Goal: Task Accomplishment & Management: Complete application form

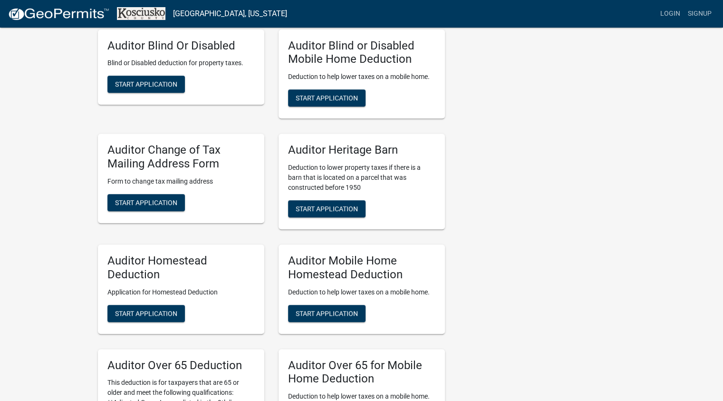
scroll to position [412, 0]
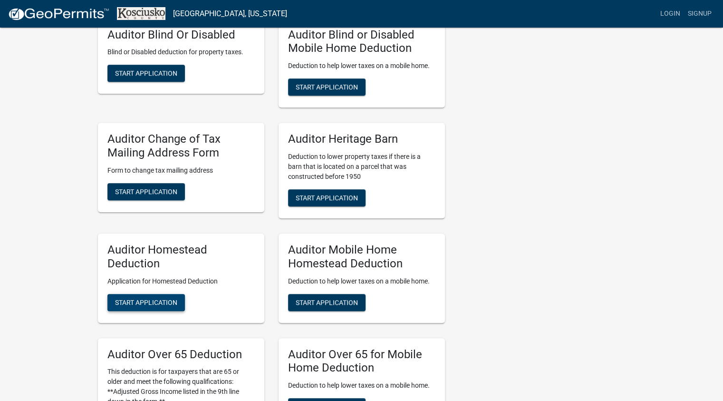
click at [144, 303] on span "Start Application" at bounding box center [146, 302] width 62 height 8
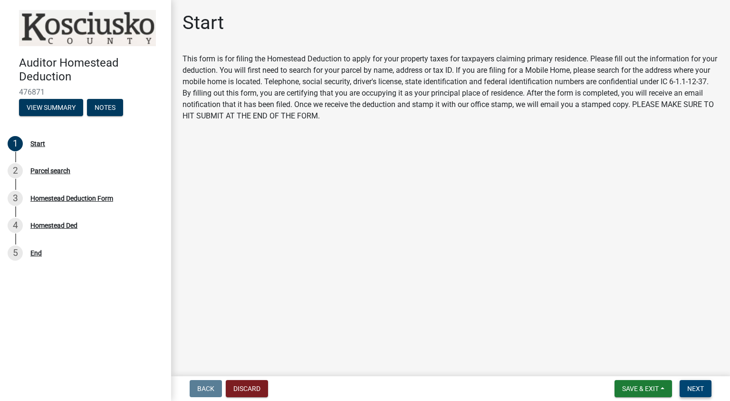
click at [696, 390] on span "Next" at bounding box center [695, 389] width 17 height 8
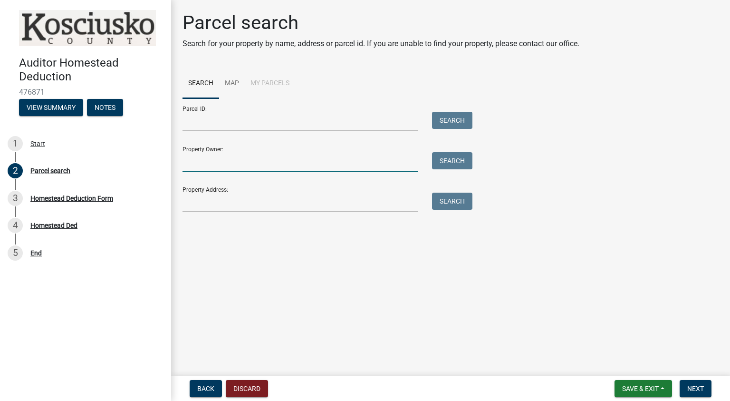
click at [300, 166] on input "Property Owner:" at bounding box center [300, 161] width 235 height 19
click at [240, 203] on input "Property Address:" at bounding box center [300, 202] width 235 height 19
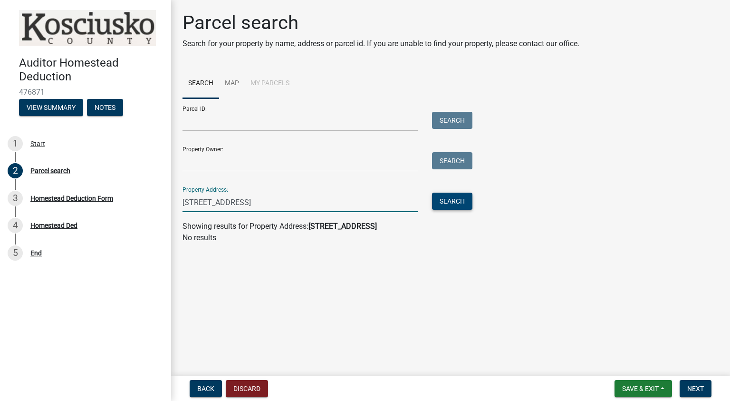
type input "3207 N St Rd 13 Pierceton, IN"
click at [456, 204] on button "Search" at bounding box center [452, 201] width 40 height 17
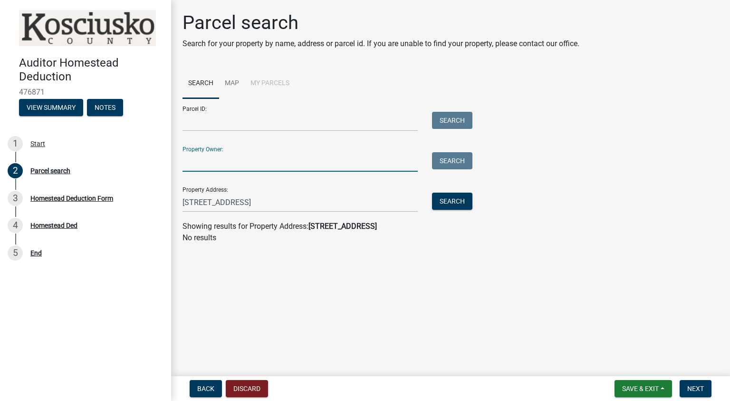
click at [239, 161] on input "Property Owner:" at bounding box center [300, 161] width 235 height 19
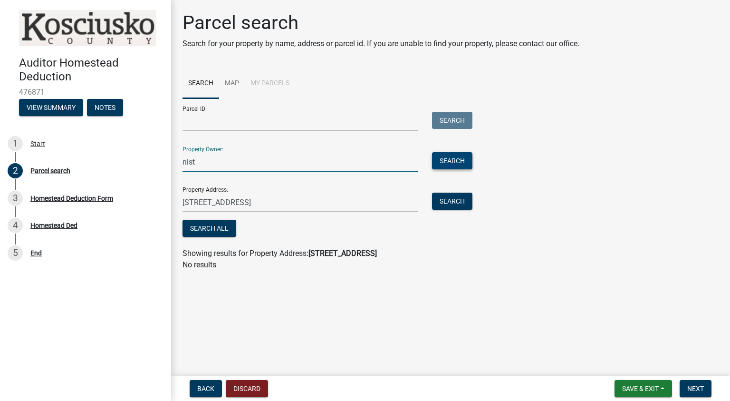
type input "nist"
click at [459, 157] on button "Search" at bounding box center [452, 160] width 40 height 17
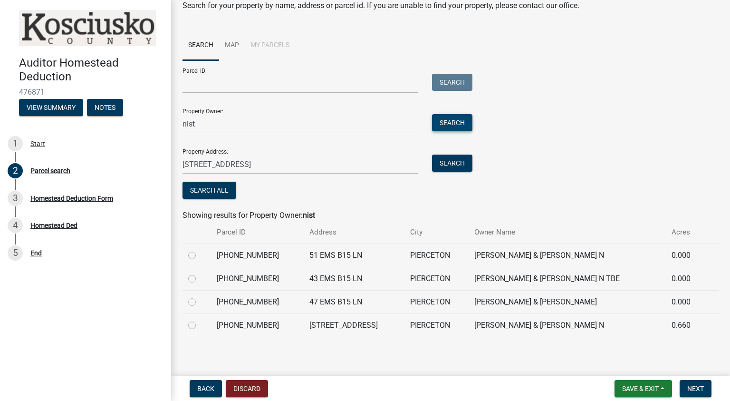
scroll to position [39, 0]
click at [200, 318] on label at bounding box center [200, 318] width 0 height 0
click at [200, 324] on input "radio" at bounding box center [203, 321] width 6 height 6
radio input "true"
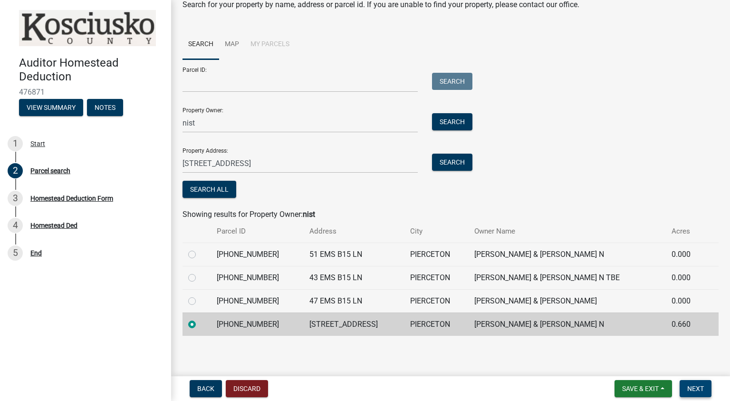
click at [692, 388] on span "Next" at bounding box center [695, 389] width 17 height 8
click at [694, 387] on span "Next" at bounding box center [695, 389] width 17 height 8
click at [700, 387] on span "Next" at bounding box center [695, 389] width 17 height 8
click at [697, 386] on span "Next" at bounding box center [695, 389] width 17 height 8
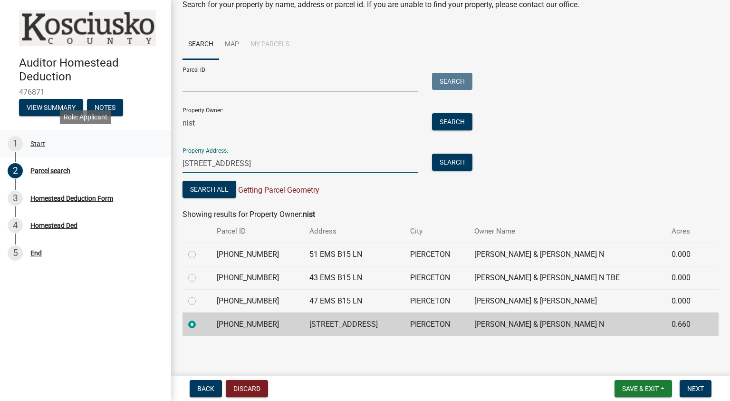
drag, startPoint x: 290, startPoint y: 164, endPoint x: 125, endPoint y: 156, distance: 165.1
click at [125, 156] on div "Auditor Homestead Deduction 476871 View Summary Notes 1 Start 2 Parcel search 3…" at bounding box center [365, 200] width 730 height 401
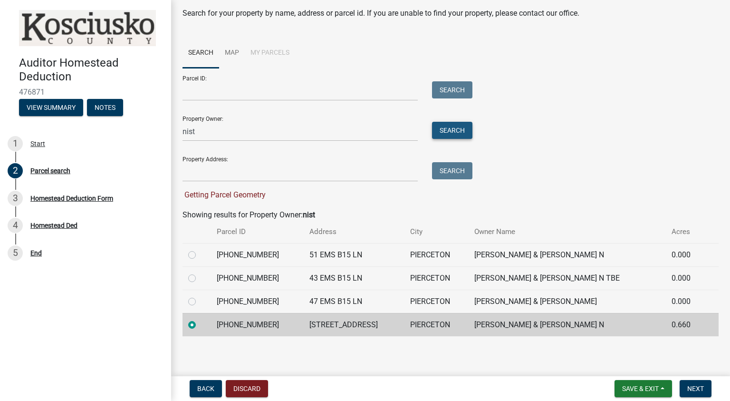
click at [440, 130] on button "Search" at bounding box center [452, 130] width 40 height 17
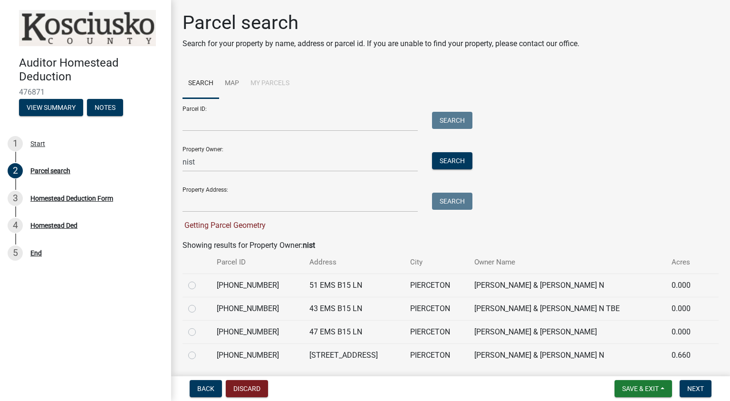
click at [200, 349] on label at bounding box center [200, 349] width 0 height 0
click at [200, 356] on input "radio" at bounding box center [203, 352] width 6 height 6
radio input "true"
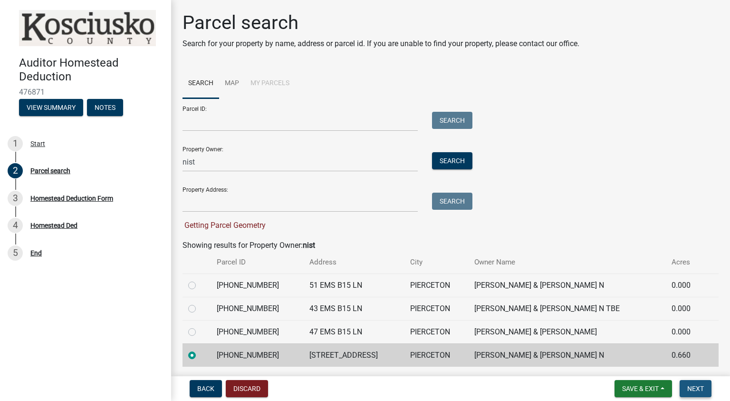
click at [692, 391] on span "Next" at bounding box center [695, 389] width 17 height 8
click at [692, 390] on span "Next" at bounding box center [695, 389] width 17 height 8
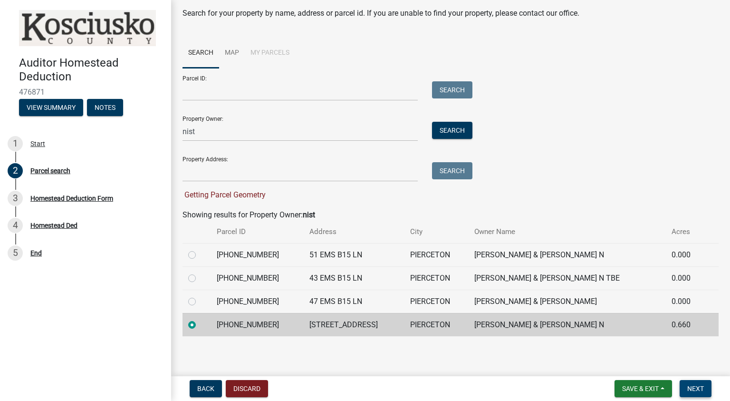
scroll to position [30, 0]
click at [702, 388] on span "Next" at bounding box center [695, 389] width 17 height 8
click at [636, 385] on span "Save & Exit" at bounding box center [640, 389] width 37 height 8
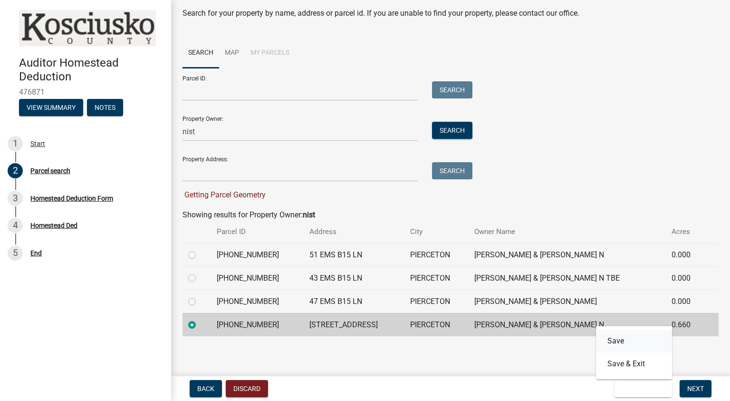
click at [618, 343] on button "Save" at bounding box center [634, 340] width 76 height 23
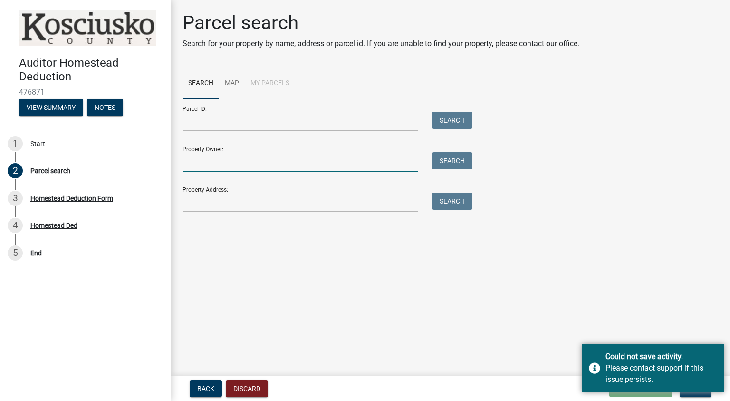
click at [236, 158] on input "Property Owner:" at bounding box center [300, 161] width 235 height 19
type input "nist"
click at [448, 164] on button "Search" at bounding box center [452, 160] width 40 height 17
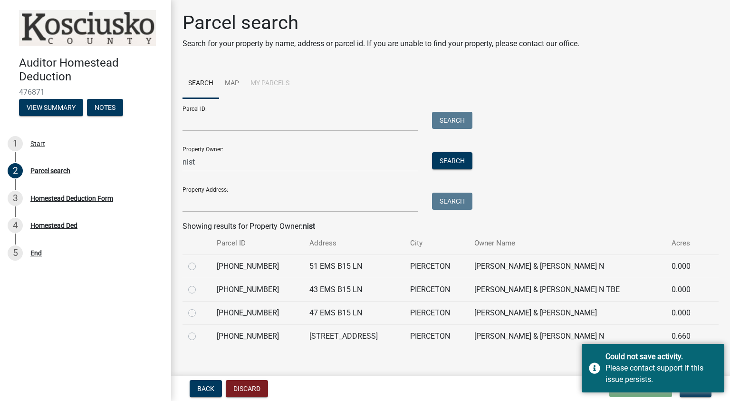
click at [200, 330] on label at bounding box center [200, 330] width 0 height 0
click at [200, 337] on input "radio" at bounding box center [203, 333] width 6 height 6
radio input "true"
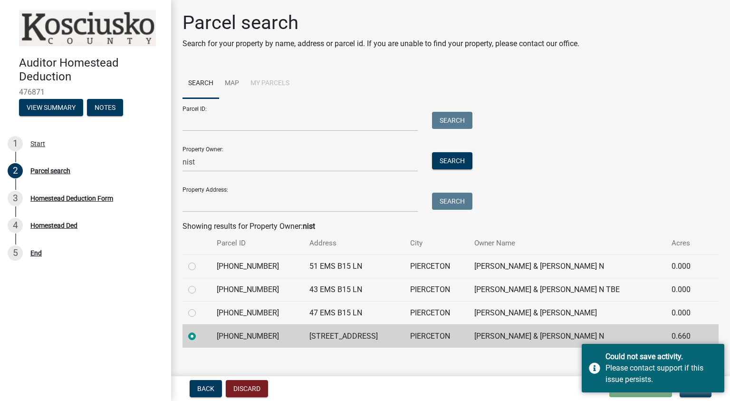
click at [526, 370] on main "Parcel search Search for your property by name, address or parcel id. If you ar…" at bounding box center [450, 186] width 559 height 372
click at [692, 394] on button "Next" at bounding box center [696, 388] width 32 height 17
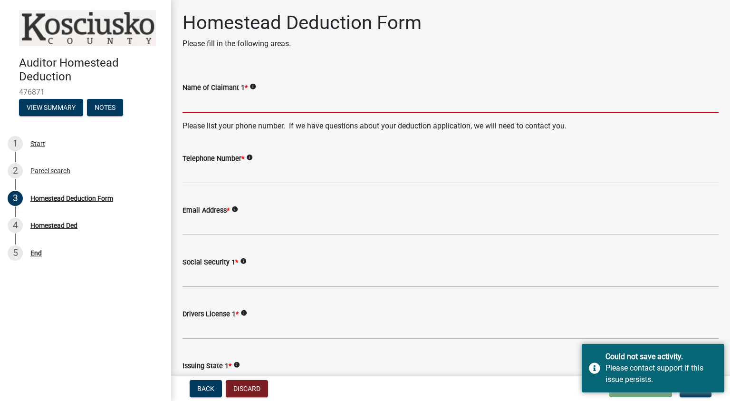
click at [217, 102] on input "Name of Claimant 1 *" at bounding box center [451, 102] width 536 height 19
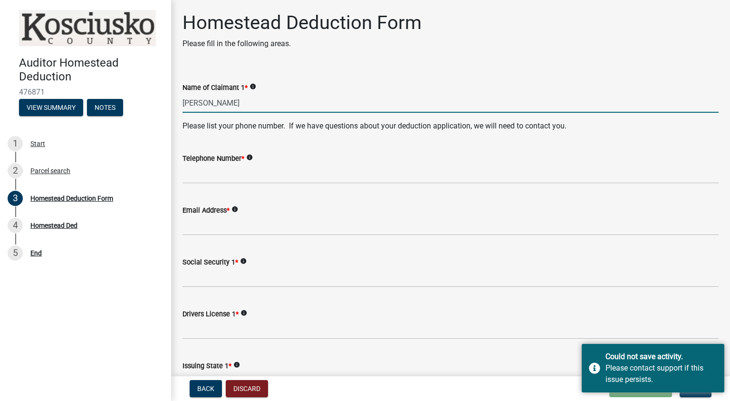
type input "[PERSON_NAME]"
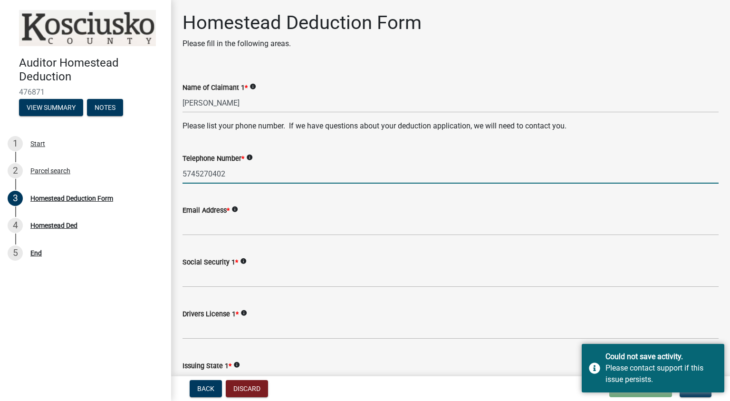
type input "5745270402"
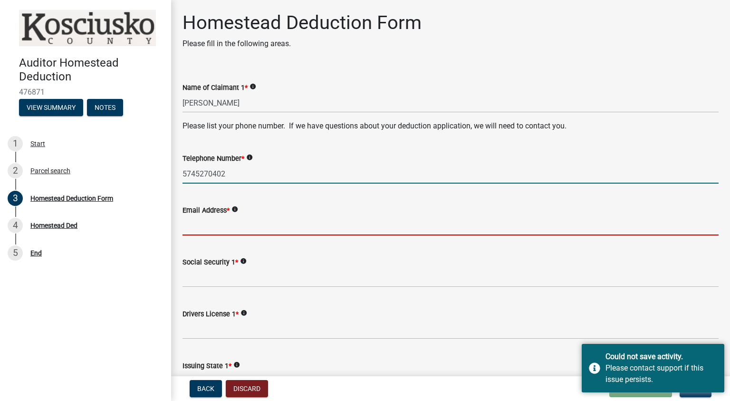
click at [208, 231] on input "Email Address *" at bounding box center [451, 225] width 536 height 19
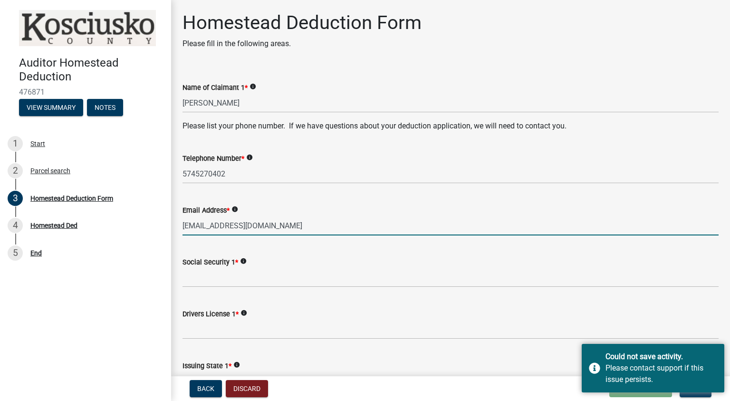
type input "[EMAIL_ADDRESS][DOMAIN_NAME]"
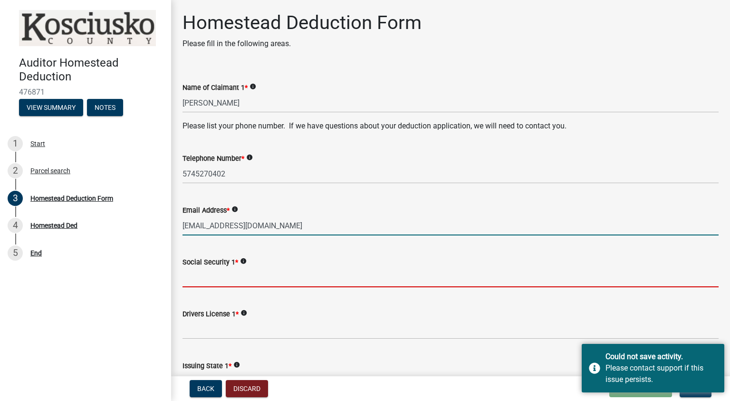
click at [200, 278] on input "Social Security 1 *" at bounding box center [451, 277] width 536 height 19
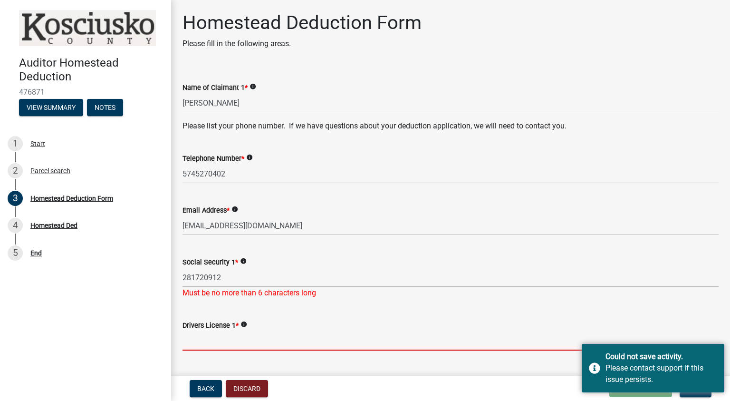
click at [207, 333] on input "Drivers License 1 *" at bounding box center [451, 340] width 536 height 19
click at [245, 261] on icon "info" at bounding box center [243, 261] width 7 height 7
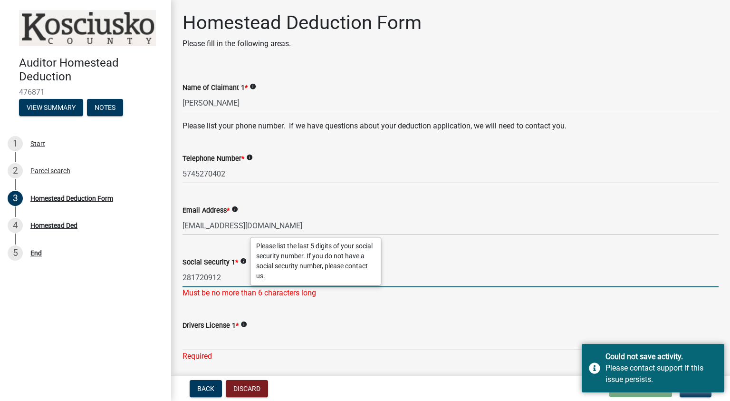
click at [203, 279] on input "281720912" at bounding box center [451, 277] width 536 height 19
drag, startPoint x: 198, startPoint y: 277, endPoint x: 166, endPoint y: 274, distance: 31.9
click at [166, 274] on div "Auditor Homestead Deduction 476871 View Summary Notes 1 Start 2 Parcel search 3…" at bounding box center [365, 200] width 730 height 401
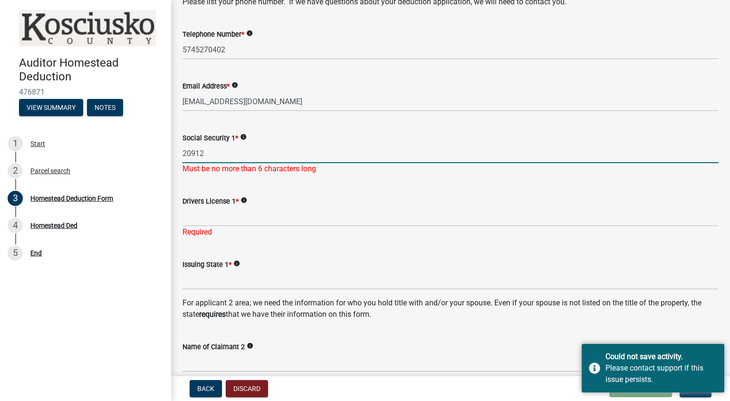
scroll to position [126, 0]
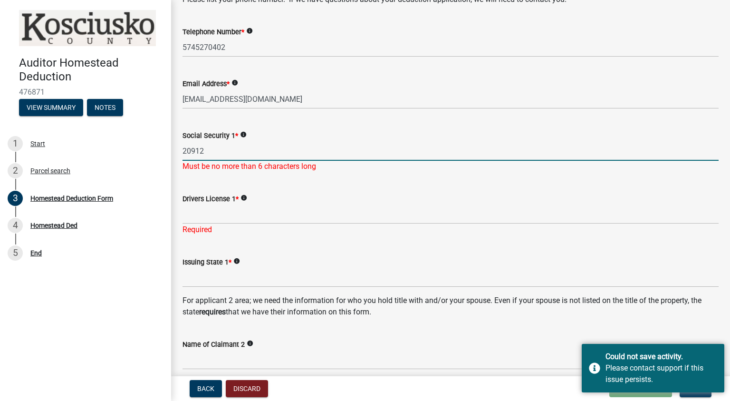
type input "20912"
click at [207, 210] on input "Drivers License 1 *" at bounding box center [451, 213] width 536 height 19
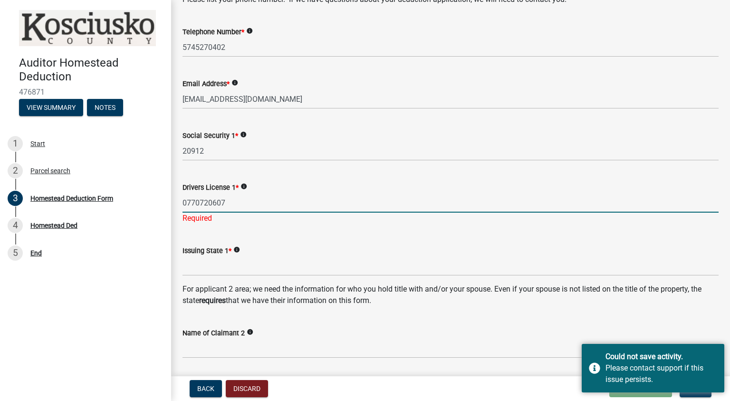
type input "0770720607"
click at [200, 270] on input "Issuing State 1 *" at bounding box center [451, 265] width 536 height 19
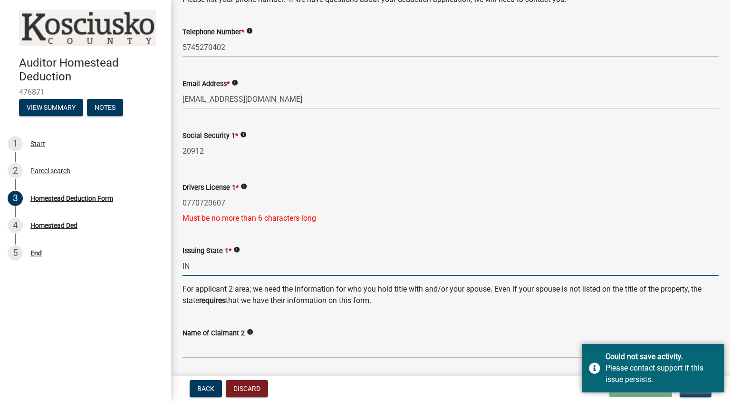
type input "IN"
click at [213, 299] on strong "requires" at bounding box center [212, 300] width 27 height 9
click at [246, 186] on icon "info" at bounding box center [244, 186] width 7 height 7
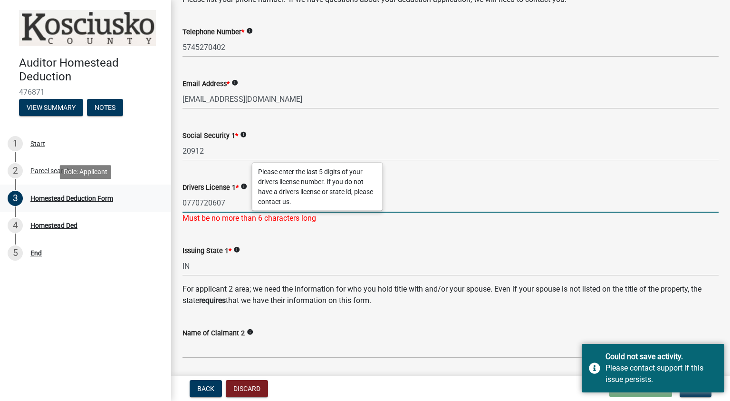
drag, startPoint x: 229, startPoint y: 206, endPoint x: 118, endPoint y: 198, distance: 111.0
click at [118, 198] on div "Auditor Homestead Deduction 476871 View Summary Notes 1 Start 2 Parcel search 3…" at bounding box center [365, 200] width 730 height 401
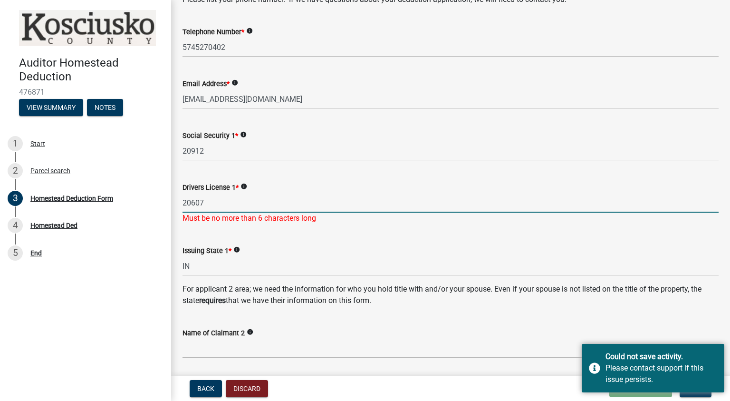
type input "20607"
click at [272, 336] on form "Name of Claimant 2 info" at bounding box center [451, 342] width 536 height 31
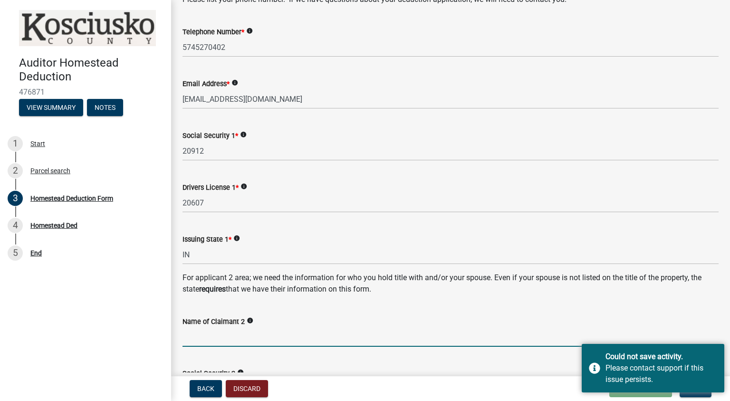
click at [239, 335] on input "Name of Claimant 2" at bounding box center [451, 336] width 536 height 19
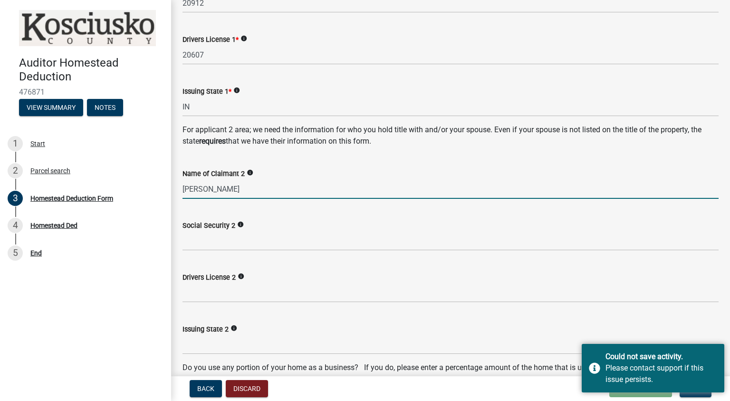
scroll to position [285, 0]
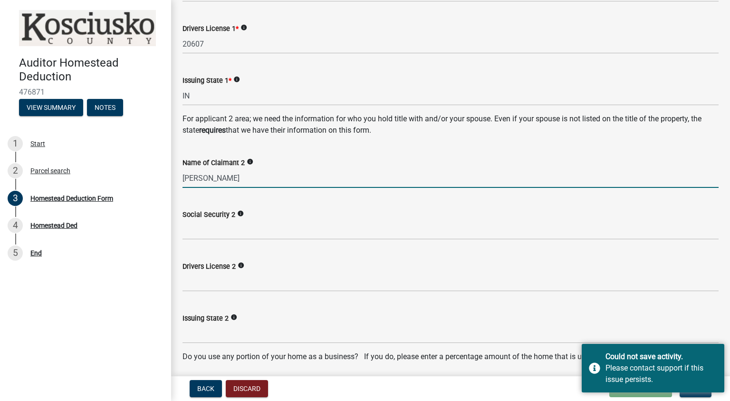
type input "[PERSON_NAME]"
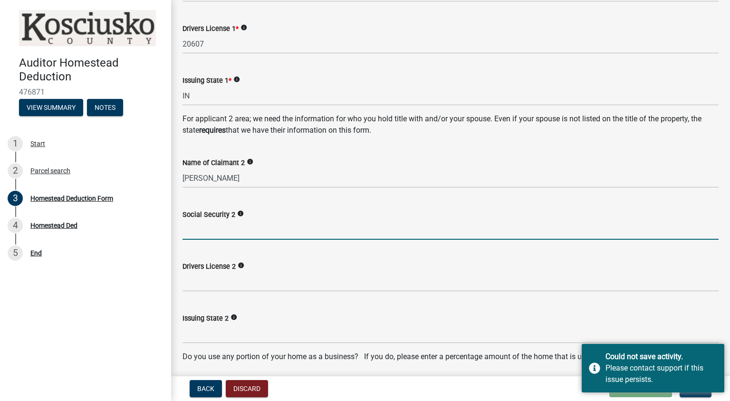
click at [217, 230] on input "Social Security 2" at bounding box center [451, 229] width 536 height 19
type input "029678"
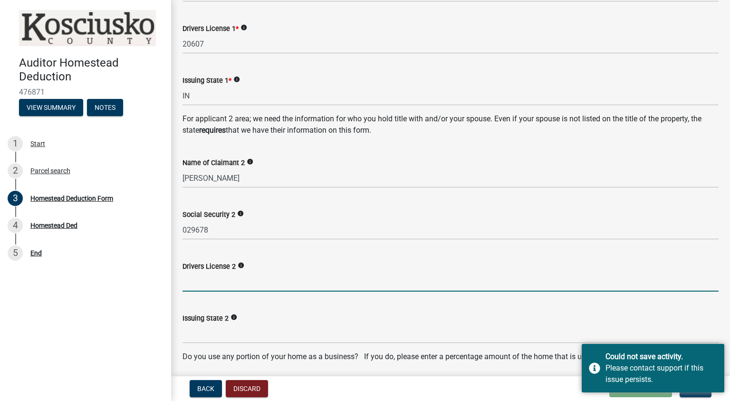
click at [209, 288] on input "Drivers License 2" at bounding box center [451, 281] width 536 height 19
type input "85396"
click at [207, 339] on input "Issuing State 2" at bounding box center [451, 333] width 536 height 19
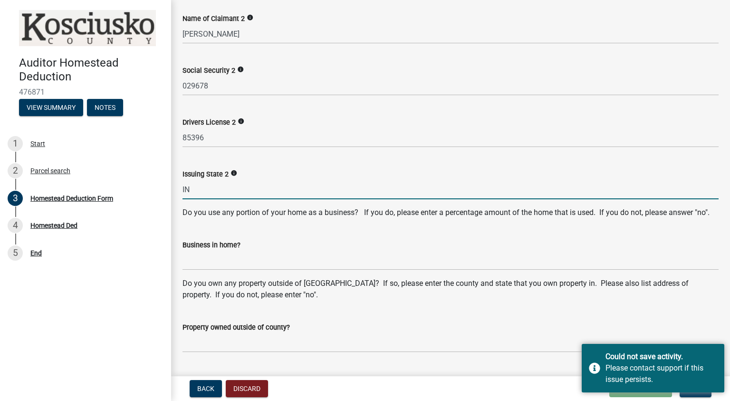
scroll to position [444, 0]
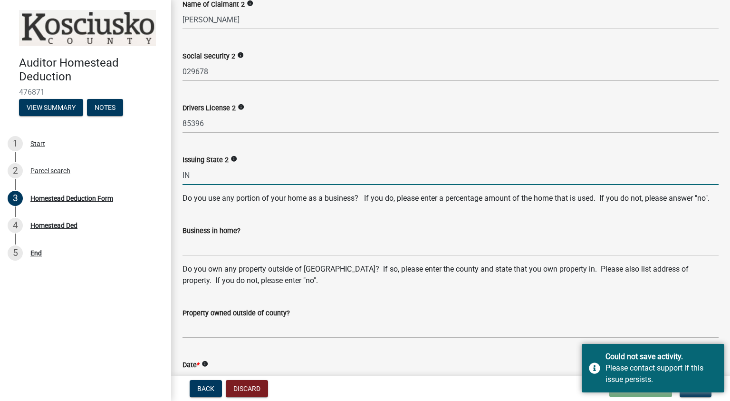
type input "IN"
click at [212, 256] on input "Business in home?" at bounding box center [451, 245] width 536 height 19
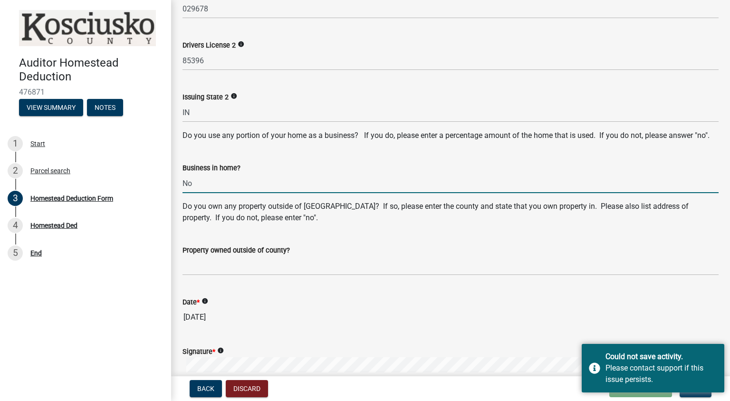
scroll to position [507, 0]
type input "No"
click at [198, 275] on input "Property owned outside of county?" at bounding box center [451, 264] width 536 height 19
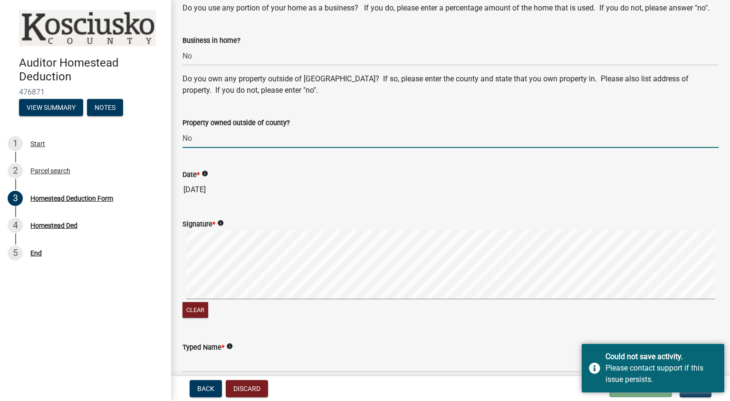
scroll to position [729, 0]
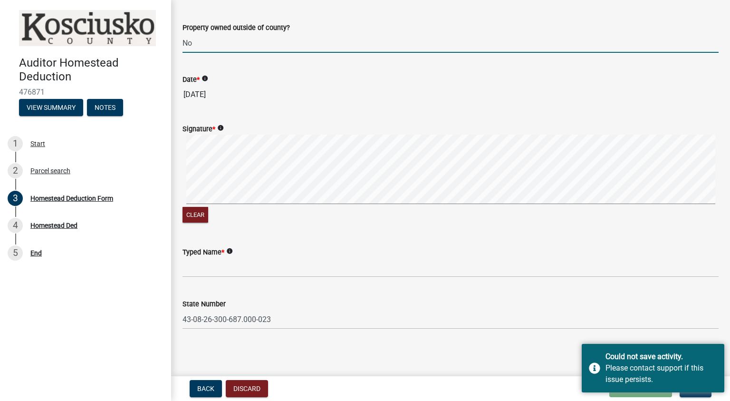
type input "No"
click at [197, 277] on input "Typed Name *" at bounding box center [451, 267] width 536 height 19
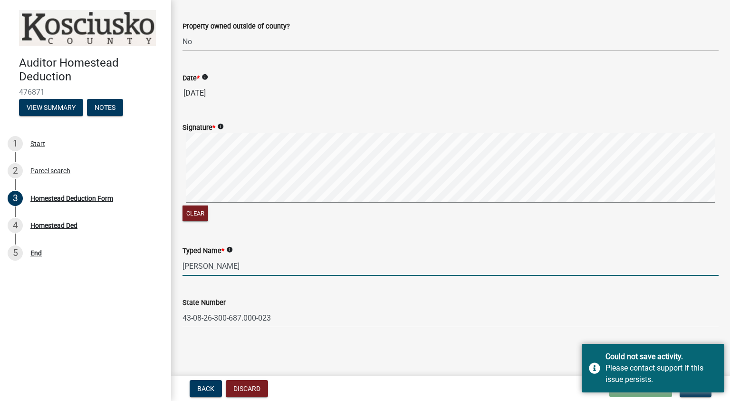
scroll to position [742, 0]
type input "[PERSON_NAME]"
click at [609, 353] on div "Could not save activity." at bounding box center [662, 356] width 112 height 11
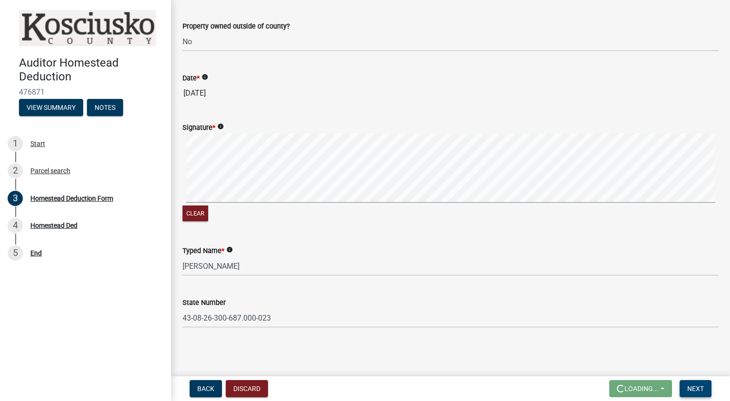
click at [694, 388] on span "Next" at bounding box center [695, 389] width 17 height 8
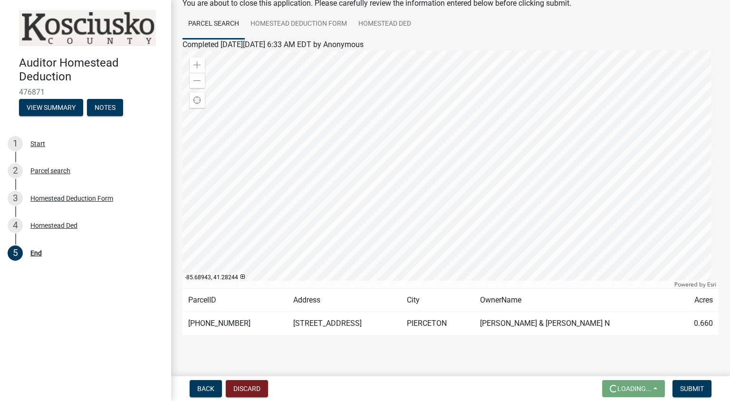
scroll to position [74, 0]
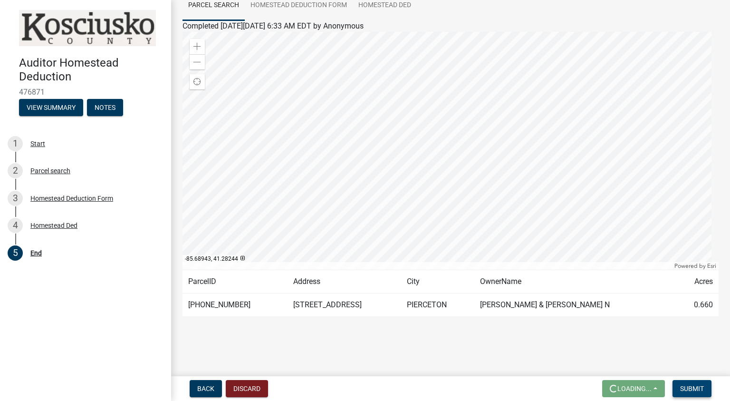
click at [694, 390] on span "Submit" at bounding box center [692, 389] width 24 height 8
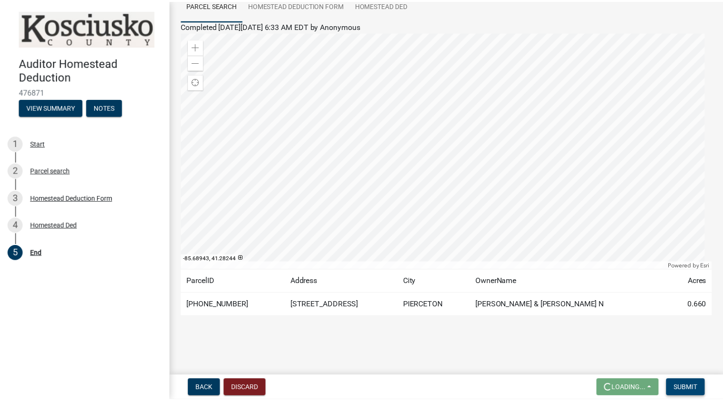
scroll to position [0, 0]
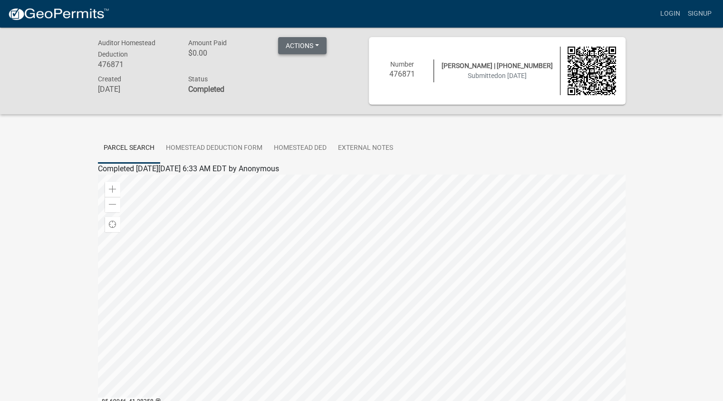
click at [313, 44] on button "Actions" at bounding box center [302, 45] width 48 height 17
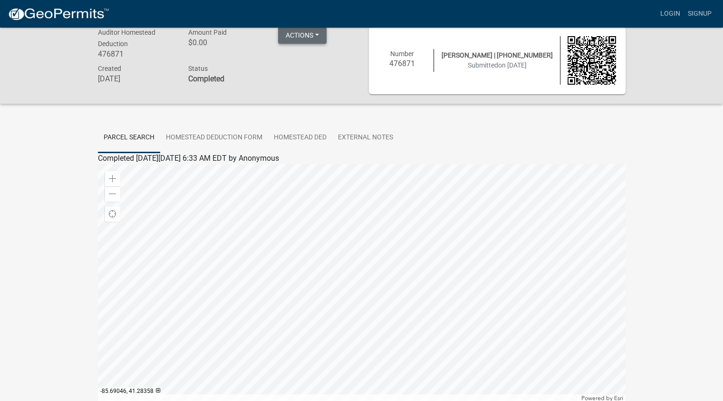
scroll to position [10, 0]
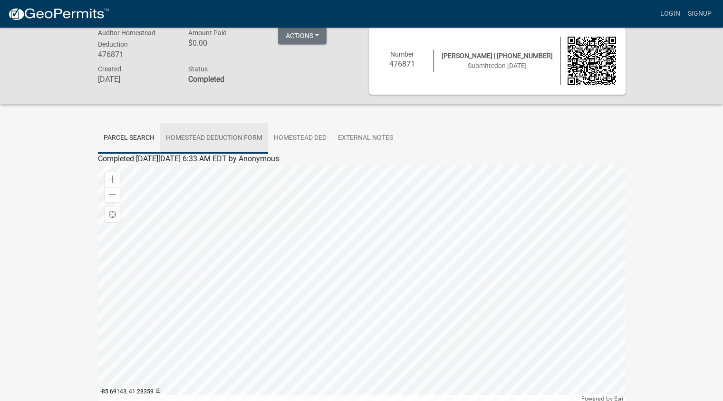
click at [209, 135] on link "Homestead Deduction Form" at bounding box center [214, 138] width 108 height 30
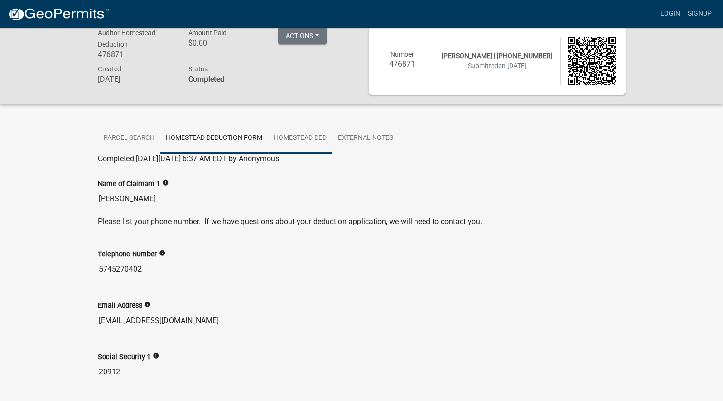
click at [293, 139] on link "Homestead Ded" at bounding box center [300, 138] width 64 height 30
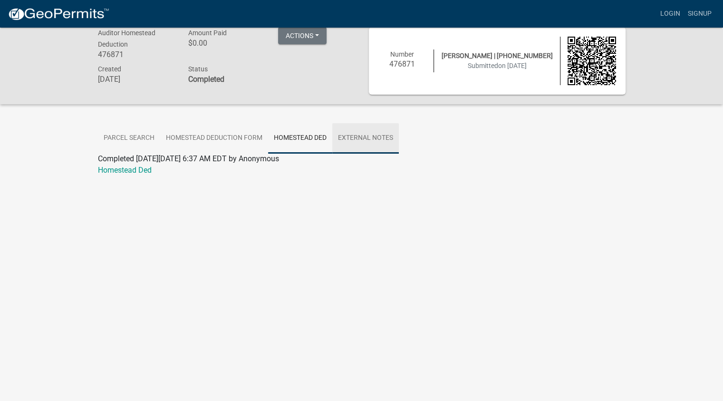
click at [365, 141] on link "External Notes" at bounding box center [365, 138] width 67 height 30
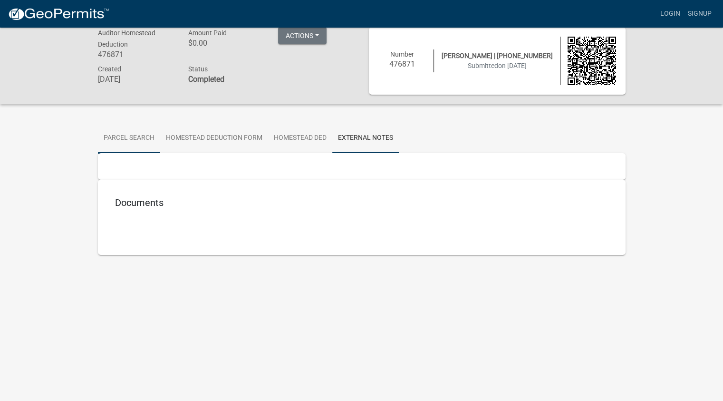
click at [127, 134] on link "Parcel search" at bounding box center [129, 138] width 62 height 30
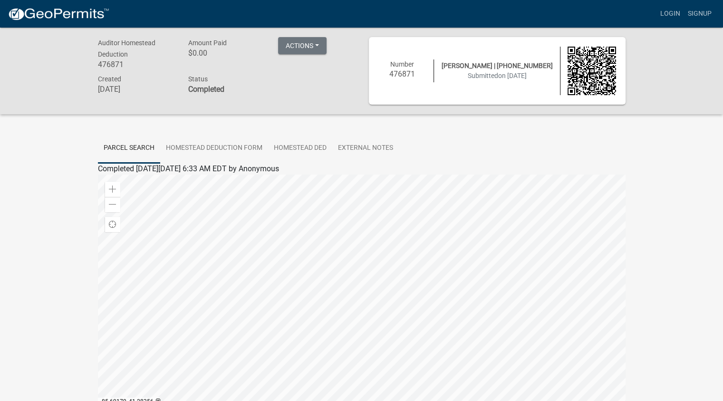
scroll to position [0, 0]
click at [320, 48] on button "Actions" at bounding box center [302, 45] width 48 height 17
click at [316, 71] on link "Printer Friendly" at bounding box center [316, 70] width 76 height 23
